Goal: Task Accomplishment & Management: Use online tool/utility

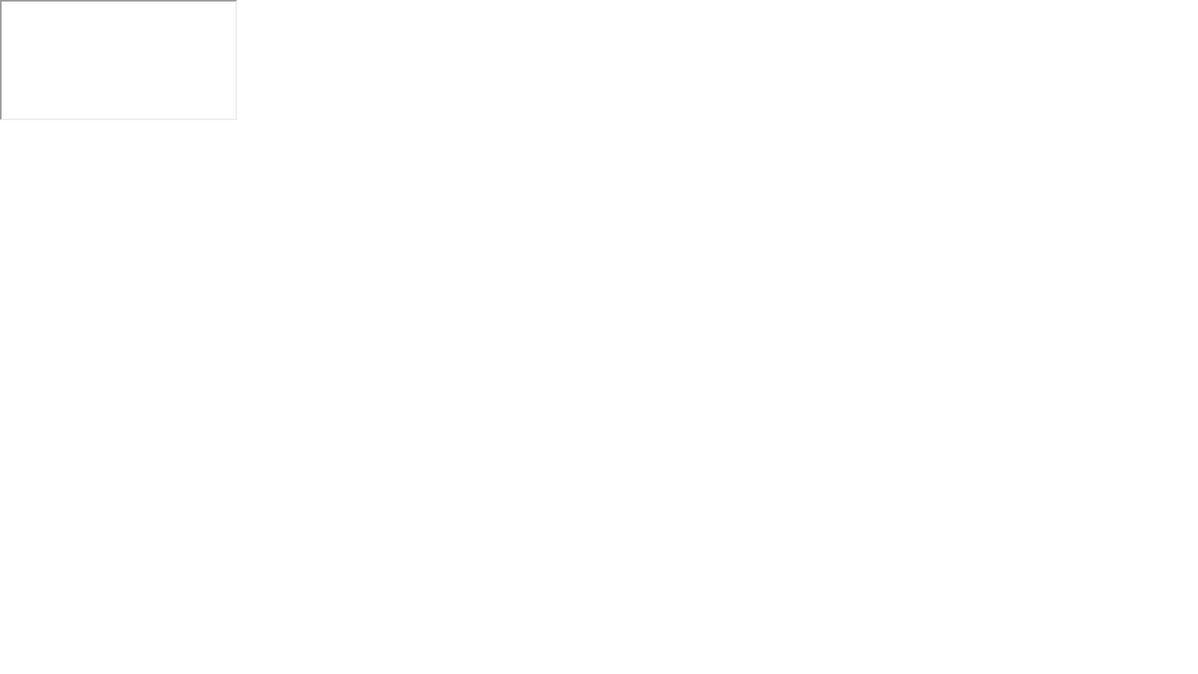
click img
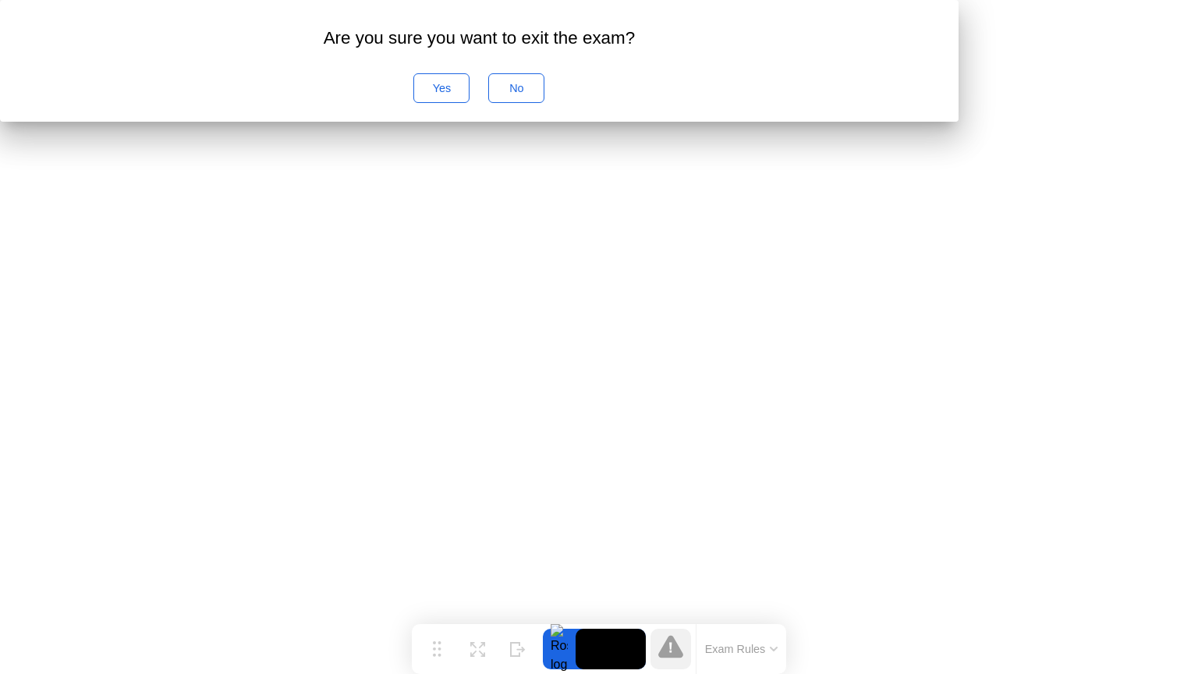
click at [464, 94] on div "Yes" at bounding box center [441, 88] width 45 height 12
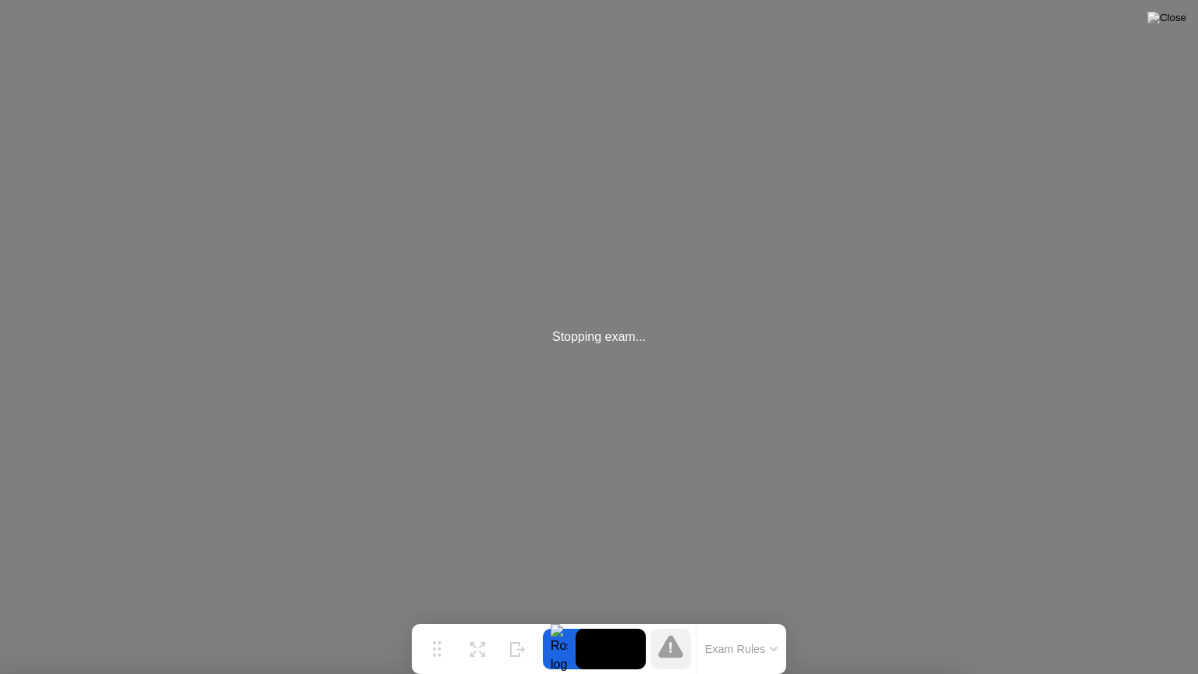
click at [757, 646] on button "Exam Rules" at bounding box center [742, 649] width 83 height 14
